Goal: Task Accomplishment & Management: Complete application form

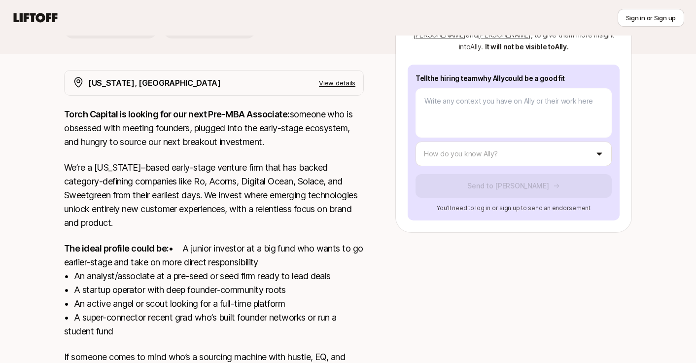
scroll to position [155, 0]
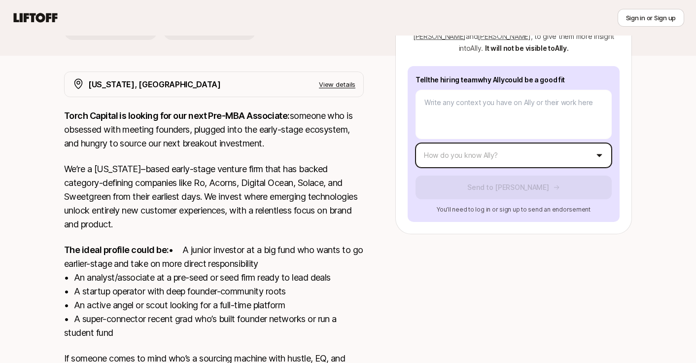
type textarea "x"
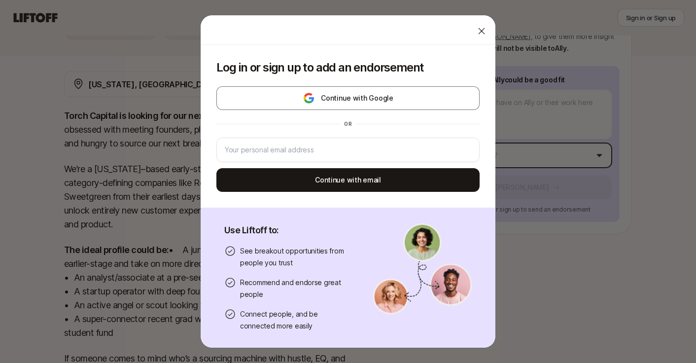
click at [514, 147] on body "New to Liftoff? See how it works Sign in or Sign up Sign in or Sign up [PERSON_…" at bounding box center [348, 26] width 696 height 363
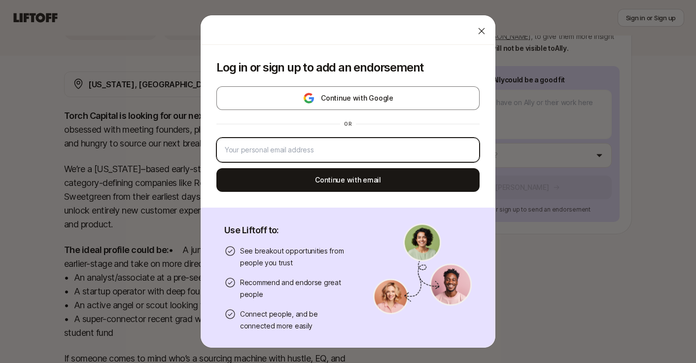
click at [343, 151] on input "email" at bounding box center [348, 150] width 247 height 12
type input "[EMAIL_ADDRESS][DOMAIN_NAME]"
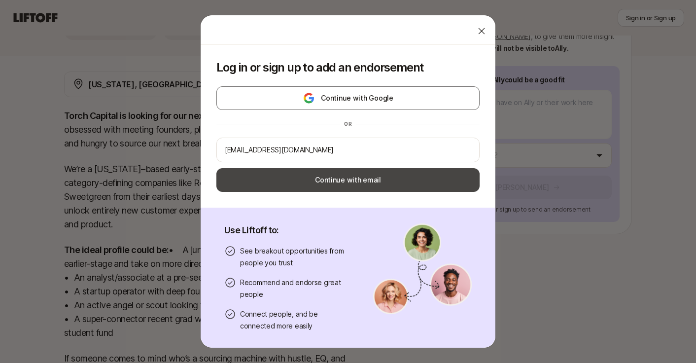
click at [315, 179] on button "Continue with email" at bounding box center [347, 180] width 263 height 24
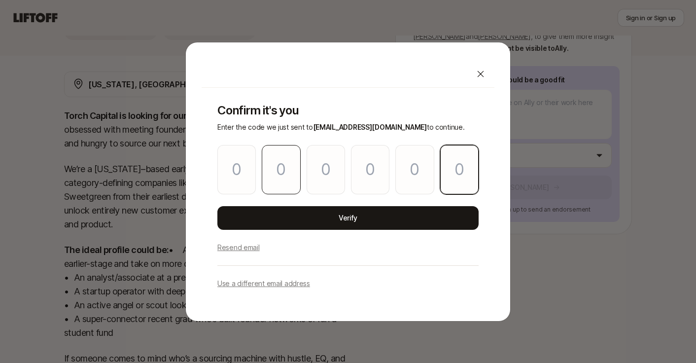
paste input "5"
type input "1"
type input "7"
type input "3"
type input "5"
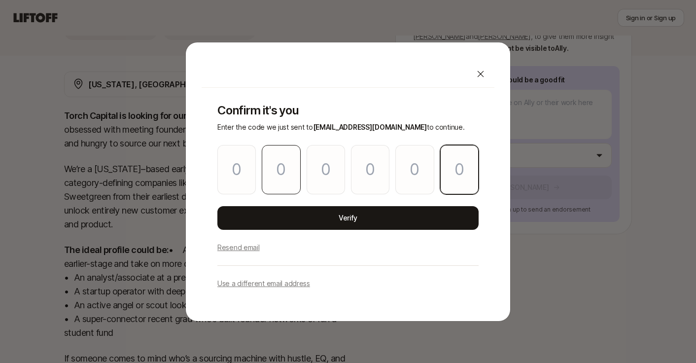
type input "0"
type input "5"
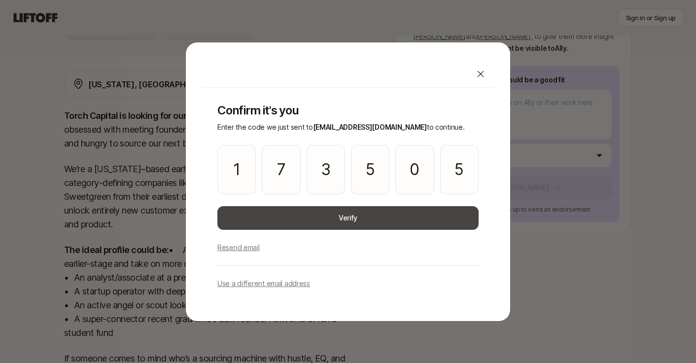
click at [299, 213] on button "Verify" at bounding box center [347, 218] width 261 height 24
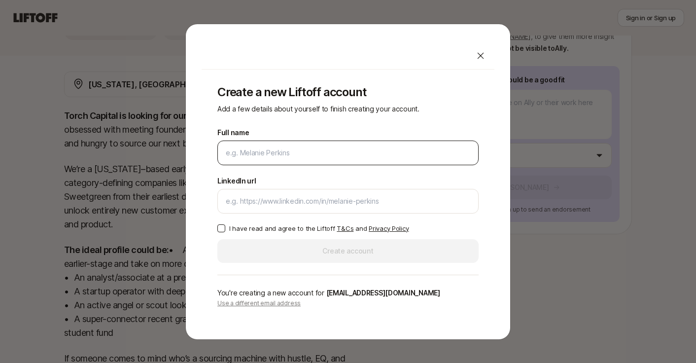
type input "[PERSON_NAME]"
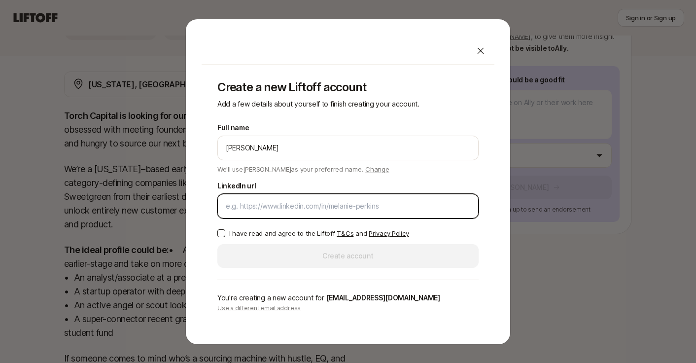
click at [262, 205] on input "LinkedIn url" at bounding box center [348, 206] width 245 height 12
paste input "[URL][DOMAIN_NAME]"
type input "[URL][DOMAIN_NAME]"
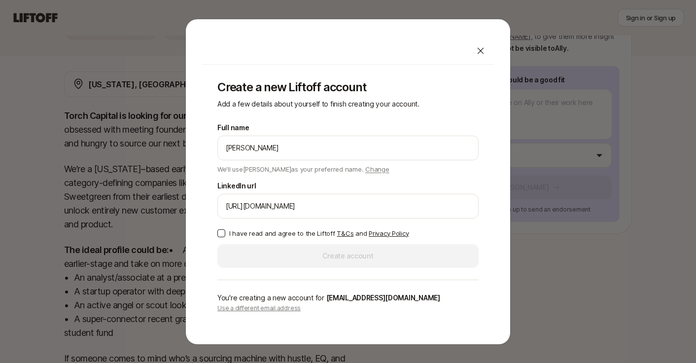
click at [243, 233] on p "I have read and agree to the Liftoff T&Cs and Privacy Policy" at bounding box center [318, 233] width 179 height 10
click at [225, 233] on button "I have read and agree to the Liftoff T&Cs and Privacy Policy" at bounding box center [221, 233] width 8 height 8
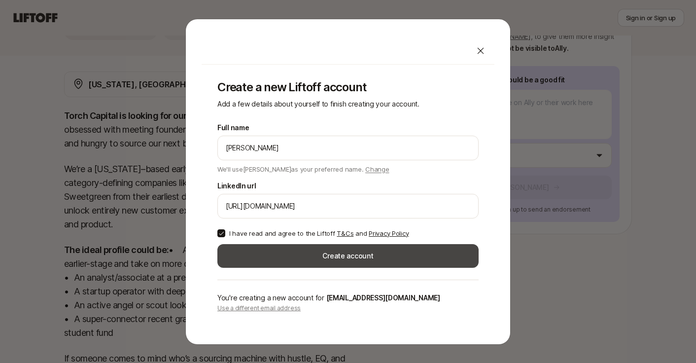
click at [266, 253] on button "Create account" at bounding box center [347, 256] width 261 height 24
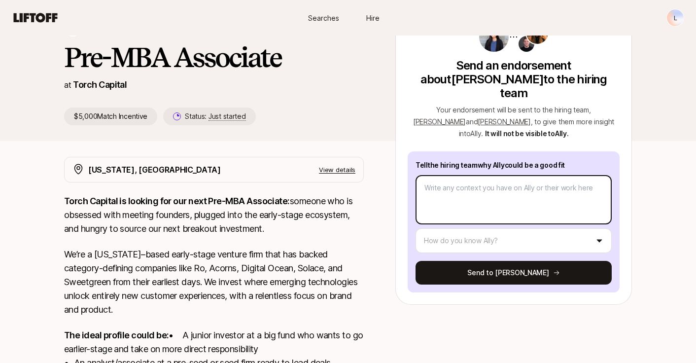
scroll to position [64, 0]
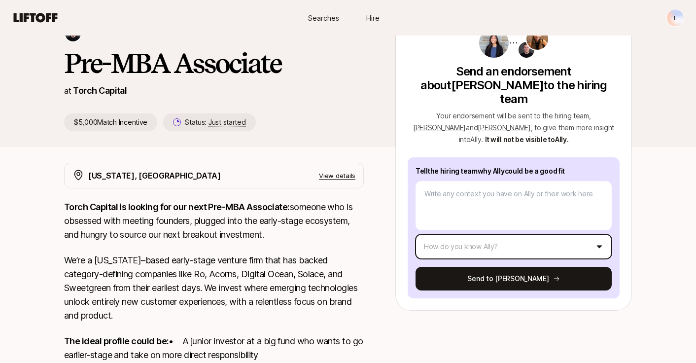
click at [501, 232] on html "New to Liftoff? See how it works L Searches Hire Searches Hire L [PERSON_NAME] …" at bounding box center [348, 117] width 696 height 363
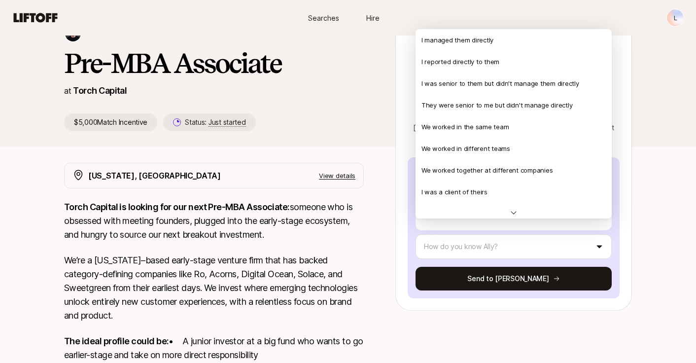
type textarea "x"
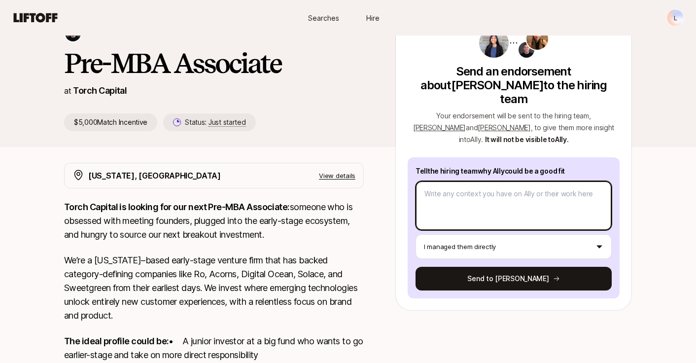
click at [489, 202] on textarea at bounding box center [514, 205] width 196 height 49
